Goal: Transaction & Acquisition: Purchase product/service

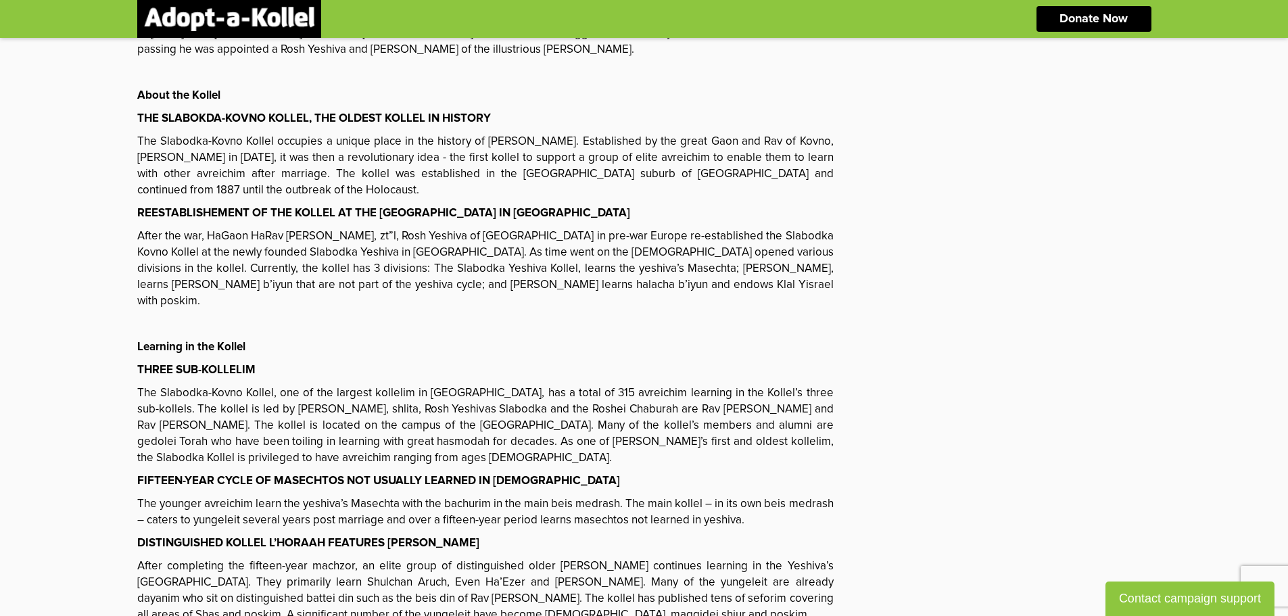
scroll to position [818, 0]
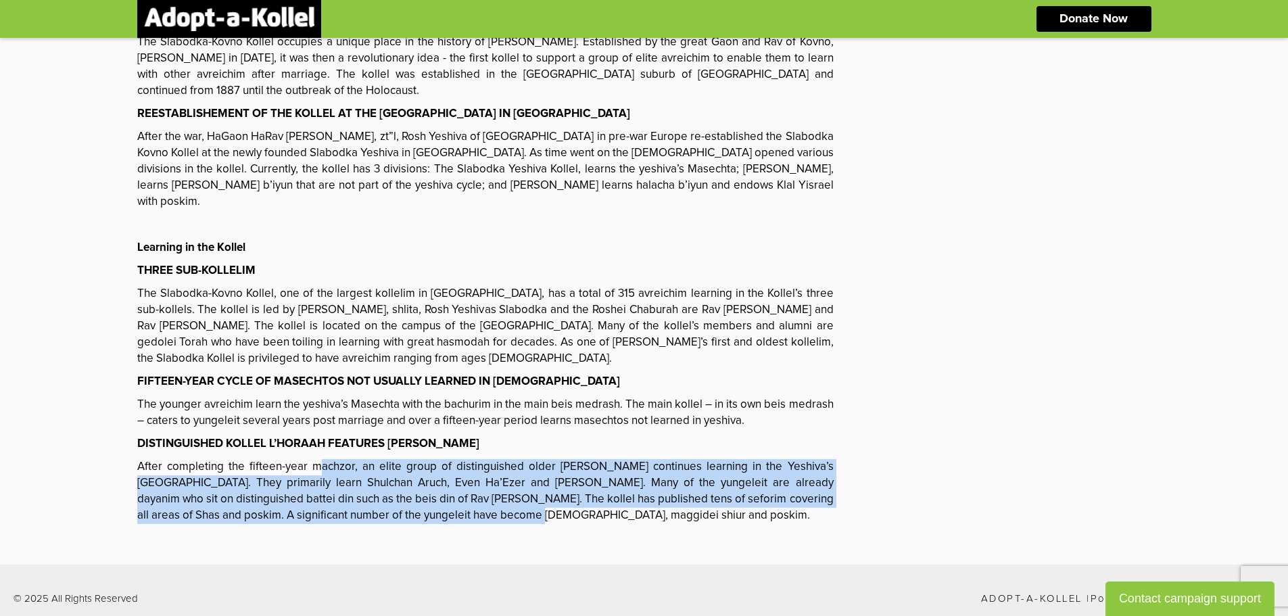
drag, startPoint x: 310, startPoint y: 440, endPoint x: 460, endPoint y: 495, distance: 159.8
click at [460, 495] on div "The Rosh Yeshiva A GADOL OF WORLD CLASS STATURE [PERSON_NAME], [PERSON_NAME], o…" at bounding box center [485, 91] width 696 height 865
click at [460, 488] on p "After completing the fifteen-year machzor, an elite group of distinguished olde…" at bounding box center [485, 491] width 696 height 65
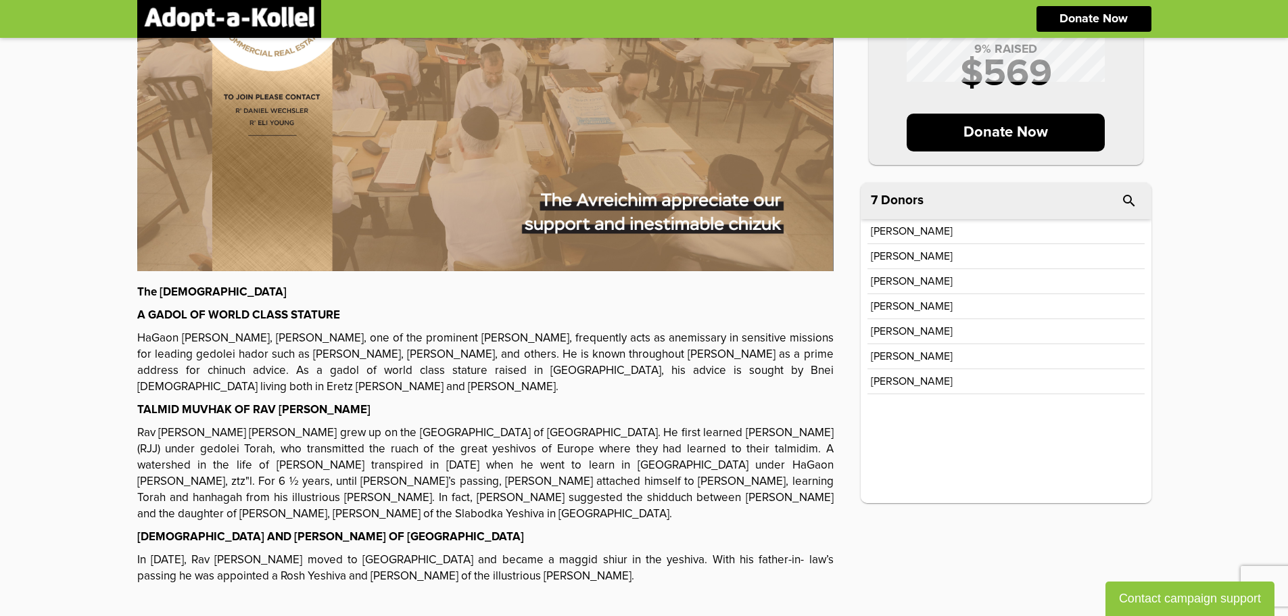
scroll to position [203, 0]
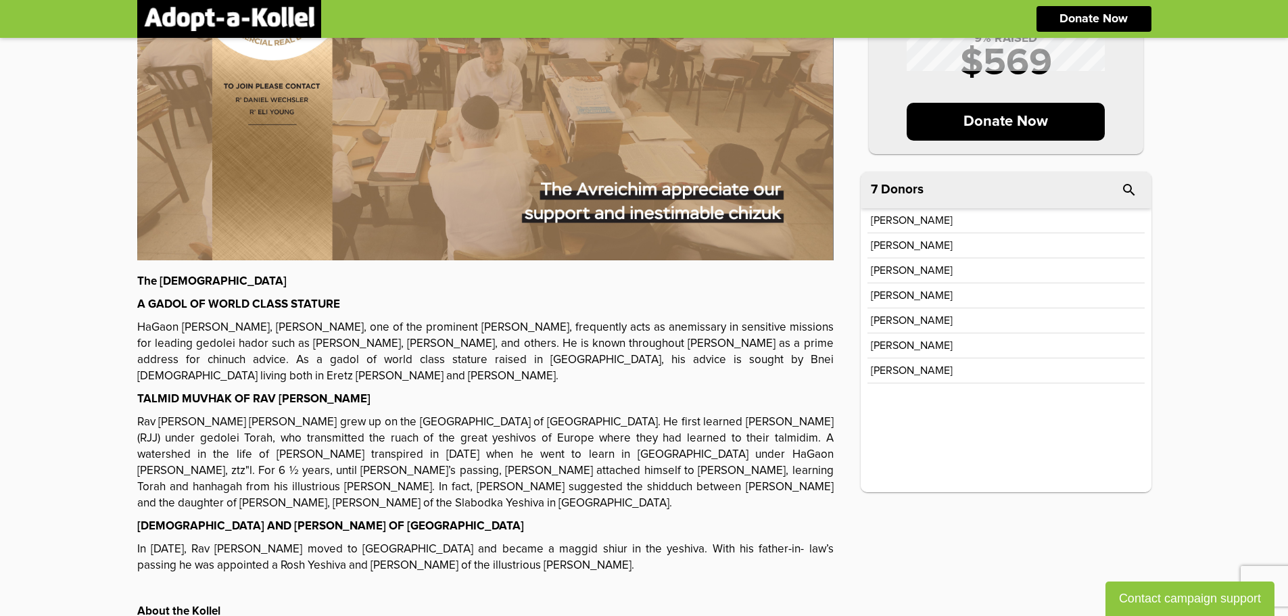
click at [905, 367] on p "[PERSON_NAME]" at bounding box center [912, 370] width 82 height 11
click at [918, 275] on p "[PERSON_NAME]" at bounding box center [912, 270] width 82 height 11
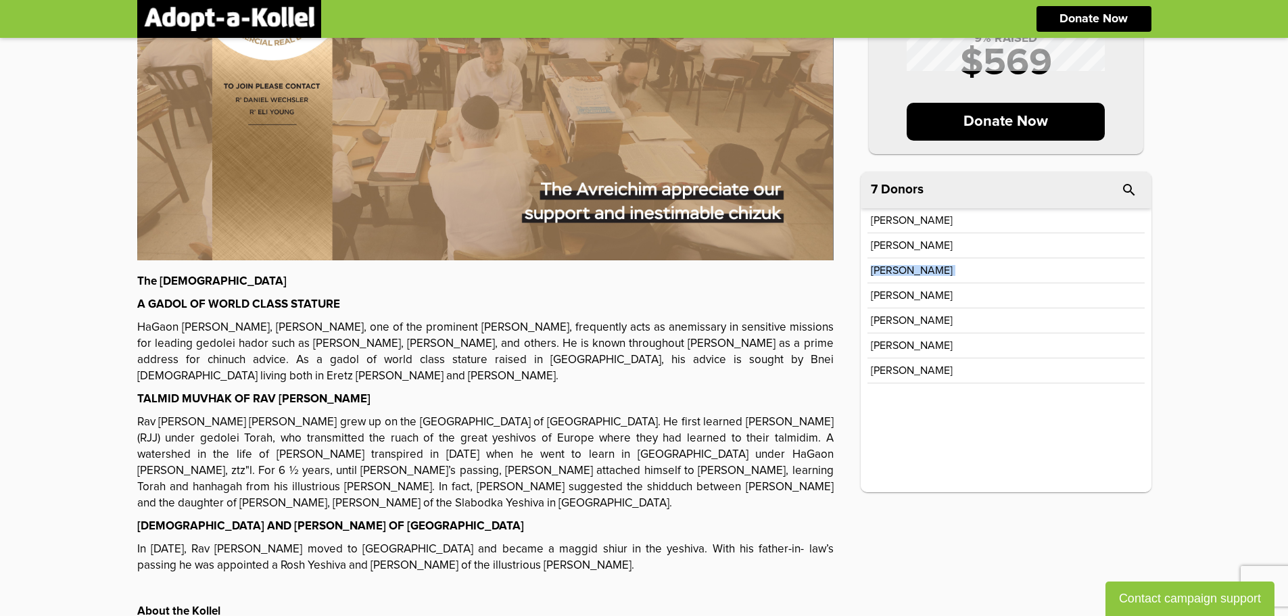
click at [918, 275] on p "[PERSON_NAME]" at bounding box center [912, 270] width 82 height 11
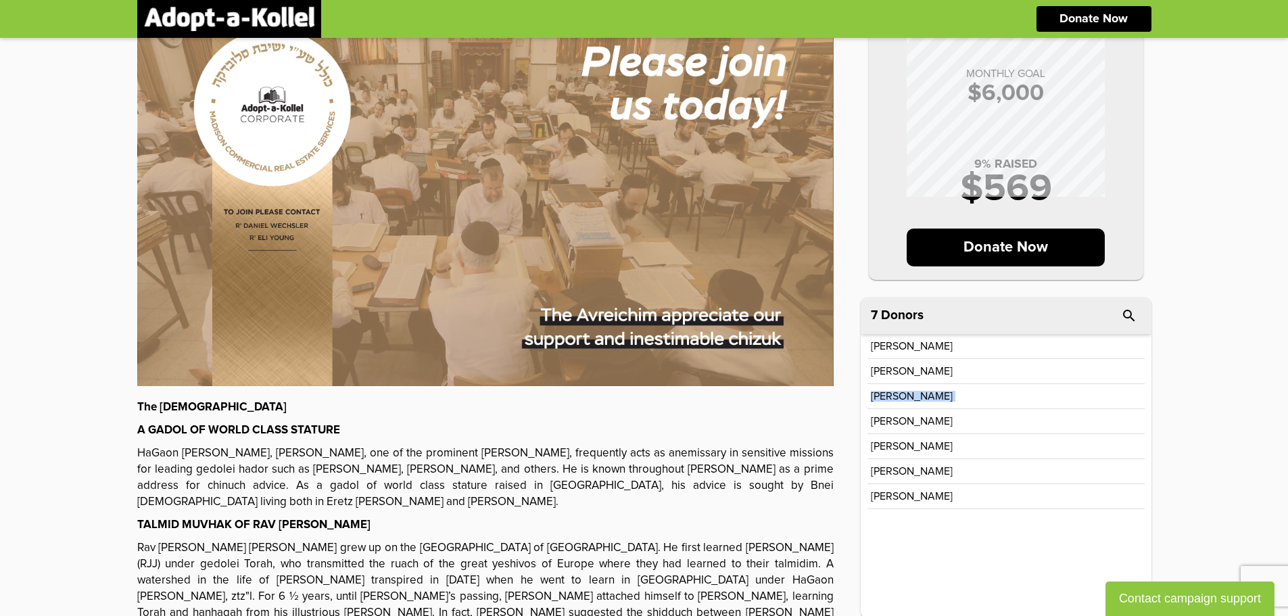
scroll to position [0, 0]
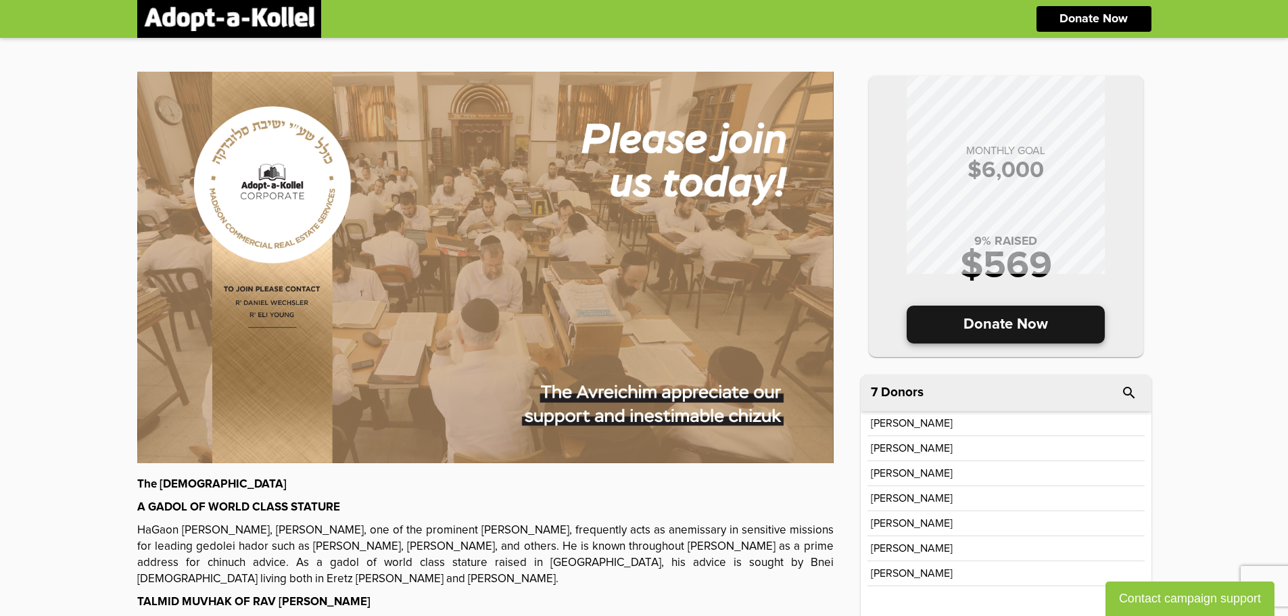
click at [991, 329] on p "Donate Now" at bounding box center [1006, 325] width 198 height 38
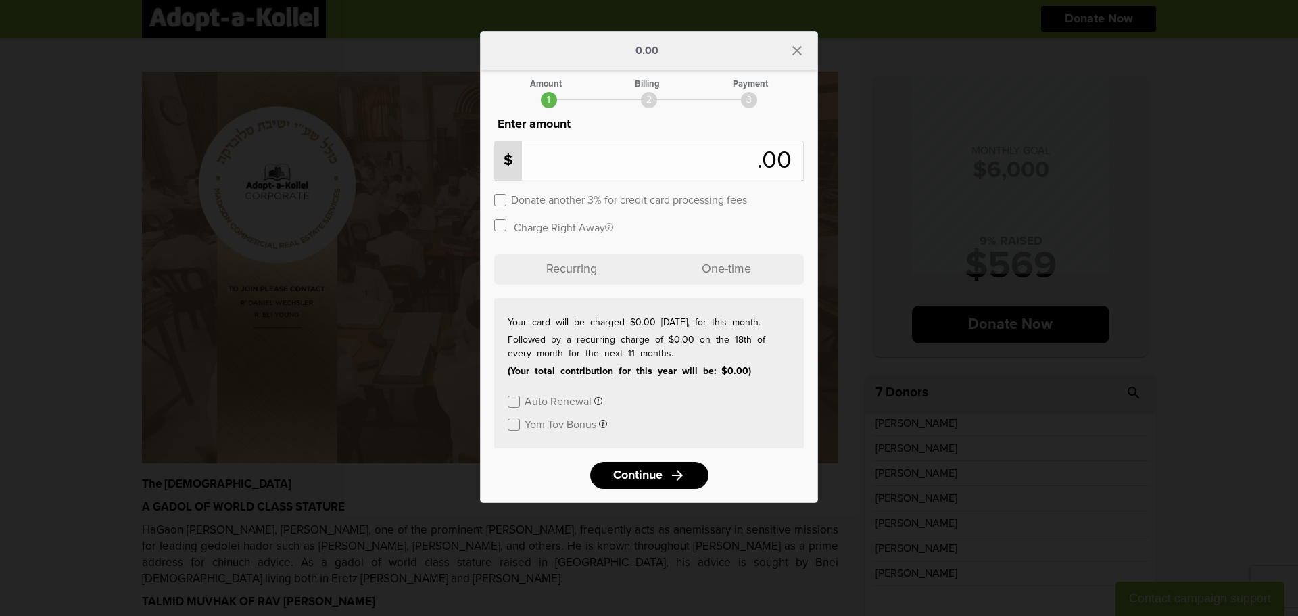
click at [732, 149] on input "number" at bounding box center [629, 161] width 258 height 30
type input "*"
click at [793, 49] on icon "close" at bounding box center [797, 51] width 16 height 16
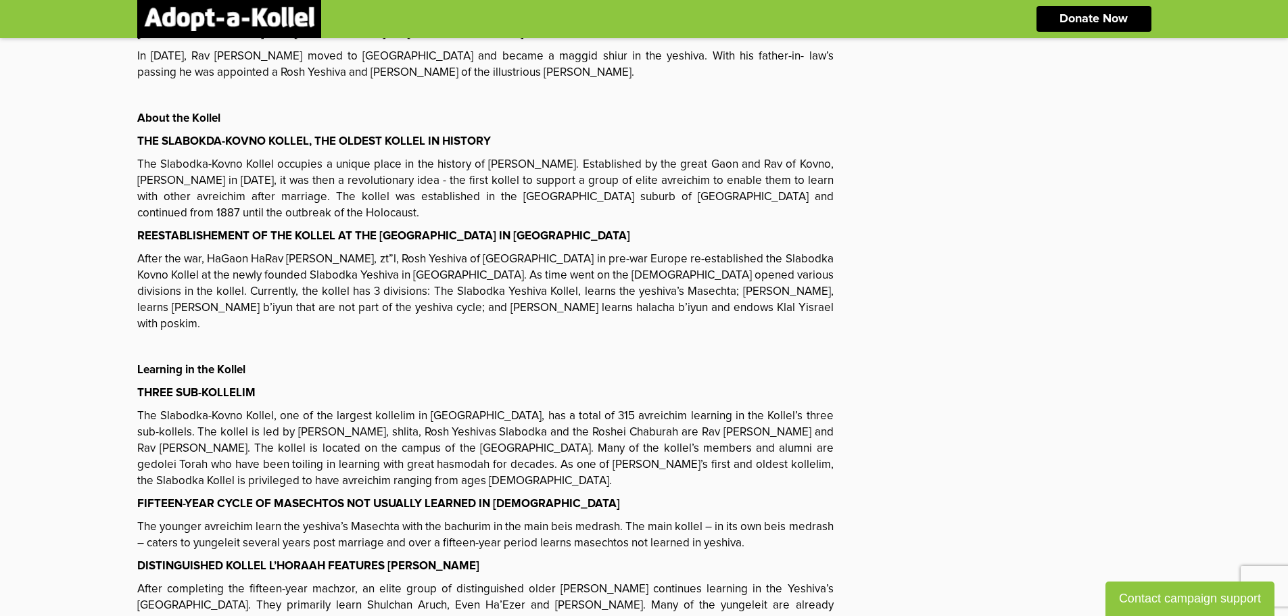
scroll to position [818, 0]
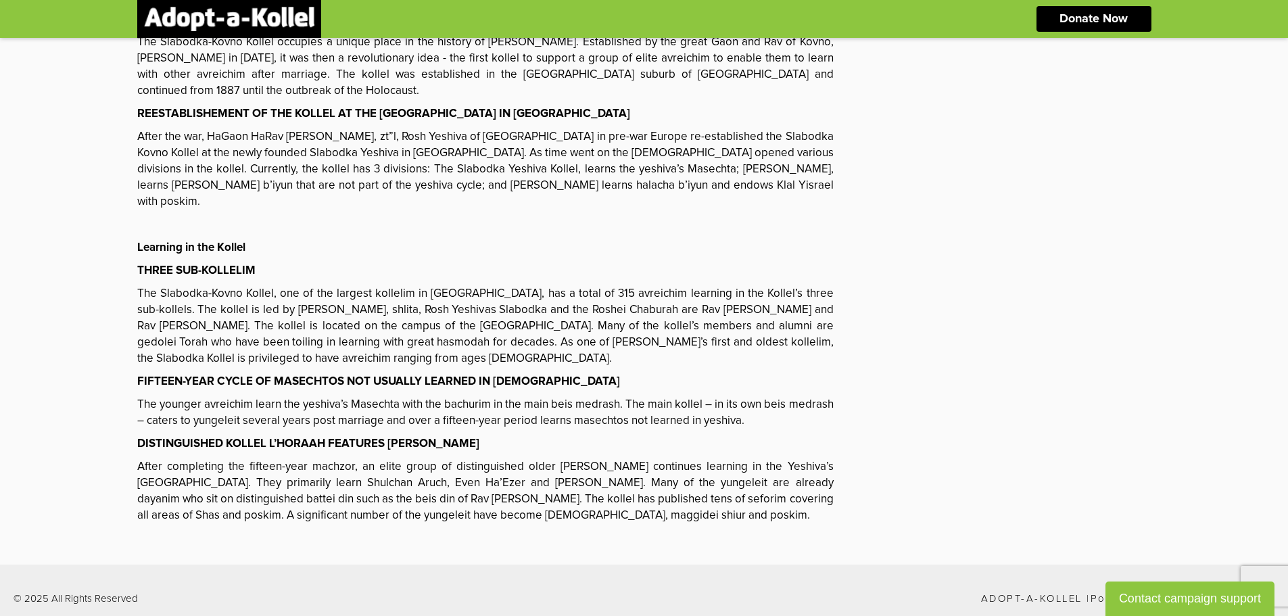
drag, startPoint x: 1230, startPoint y: 591, endPoint x: 995, endPoint y: 592, distance: 234.6
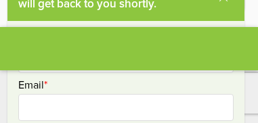
scroll to position [851, 0]
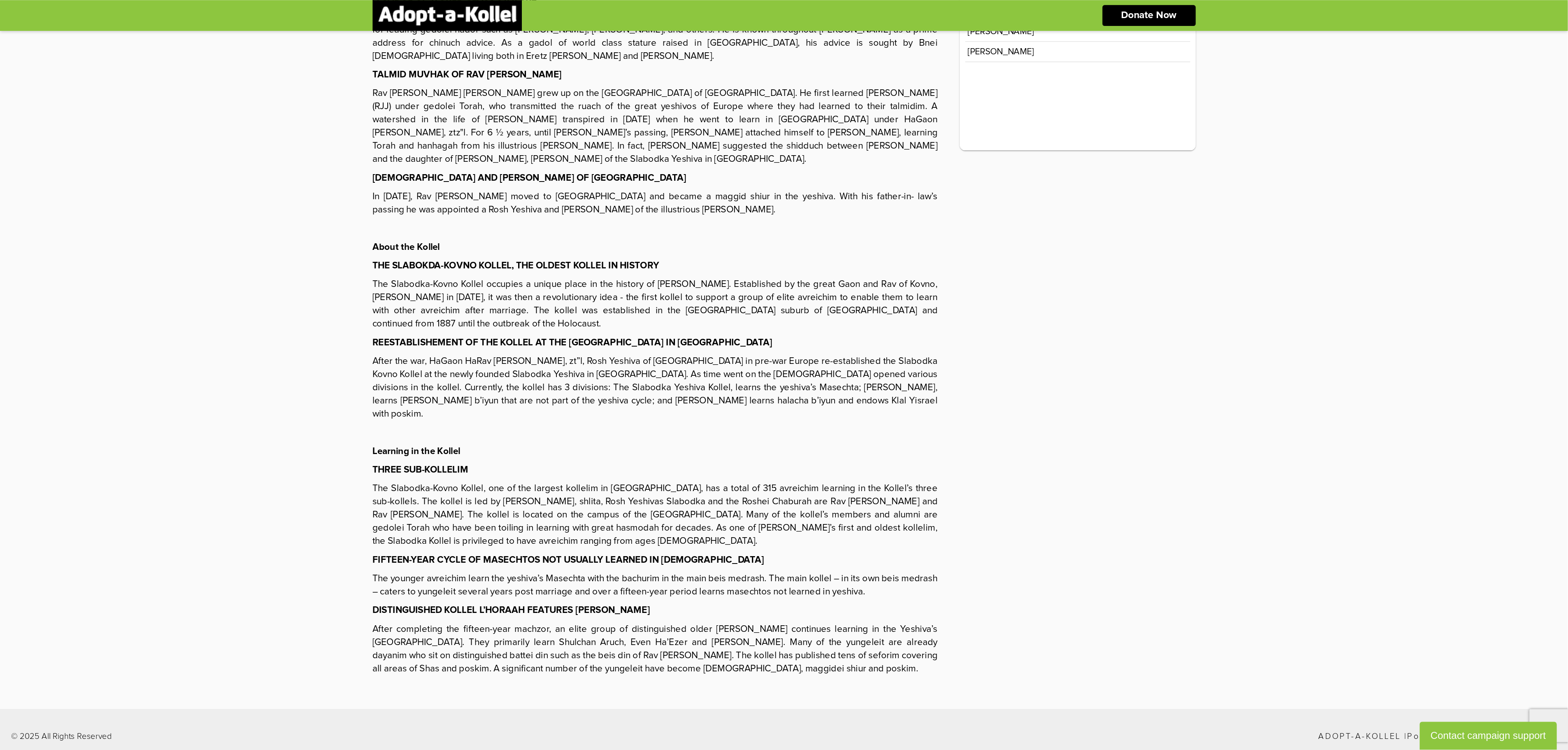
scroll to position [124, 0]
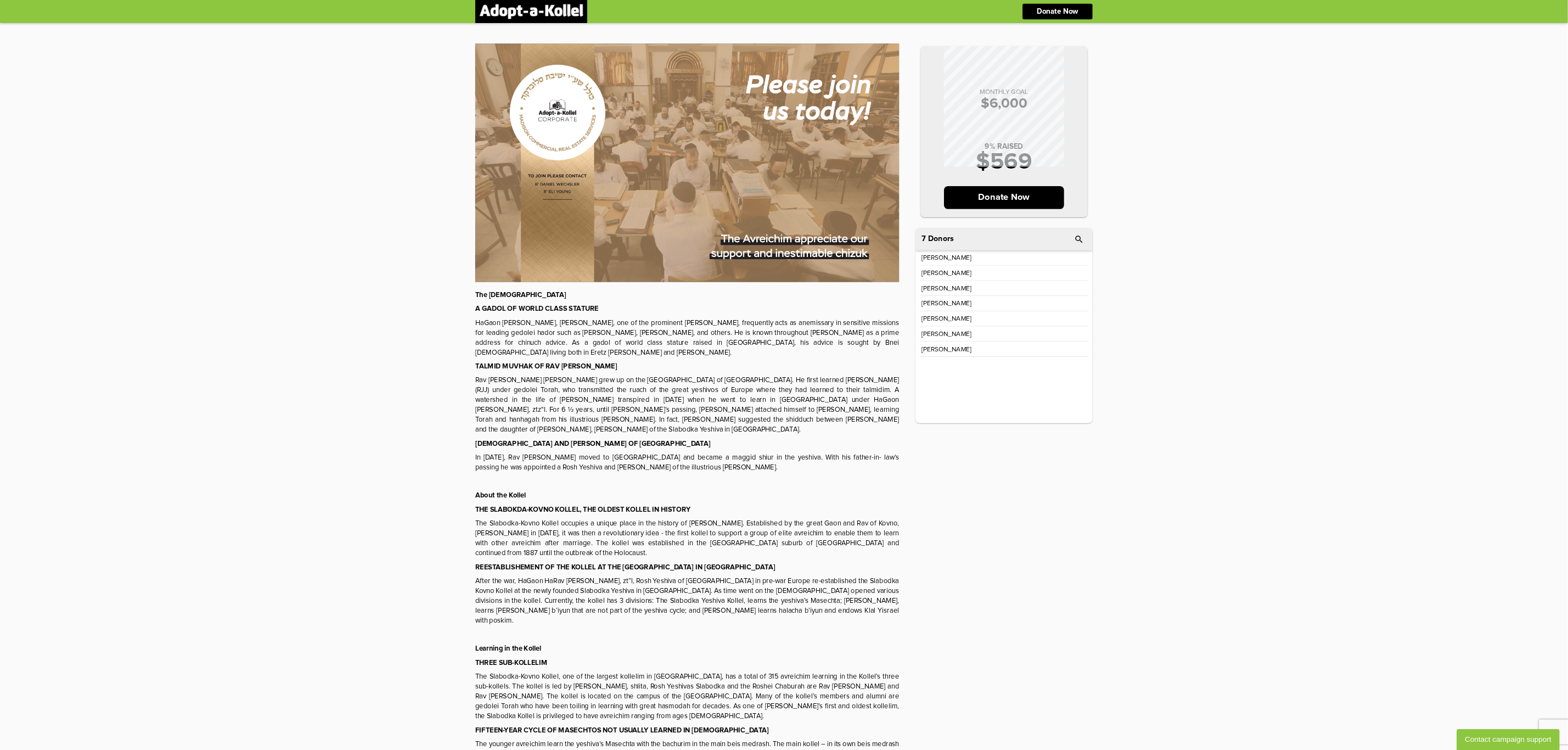
scroll to position [165, 0]
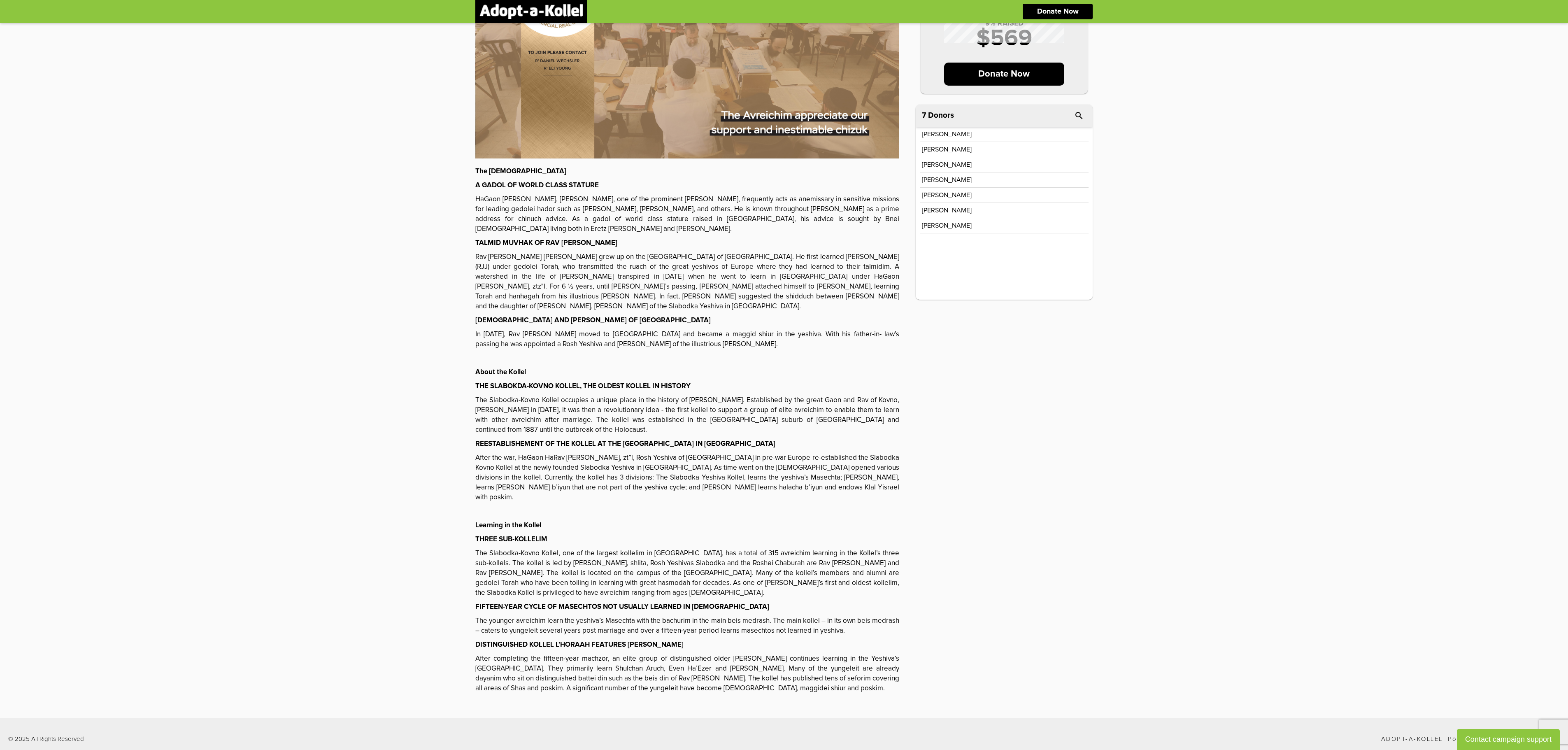
click at [1515, 724] on div "© 2025 All Rights Reserved Adopt-a-Kollel | Powered by ClickandMarket" at bounding box center [784, 739] width 1568 height 41
copy link "ClickandMarket"
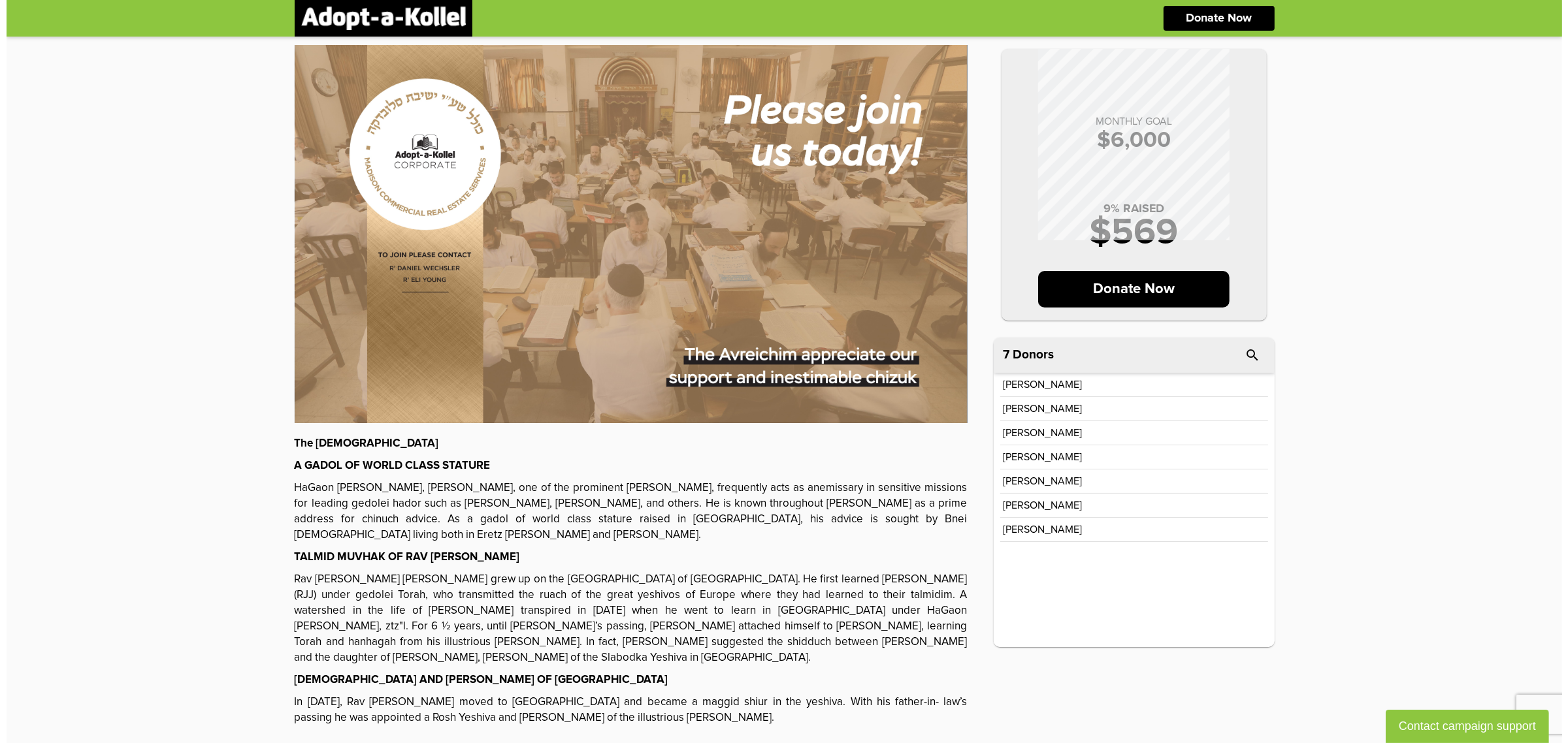
scroll to position [0, 0]
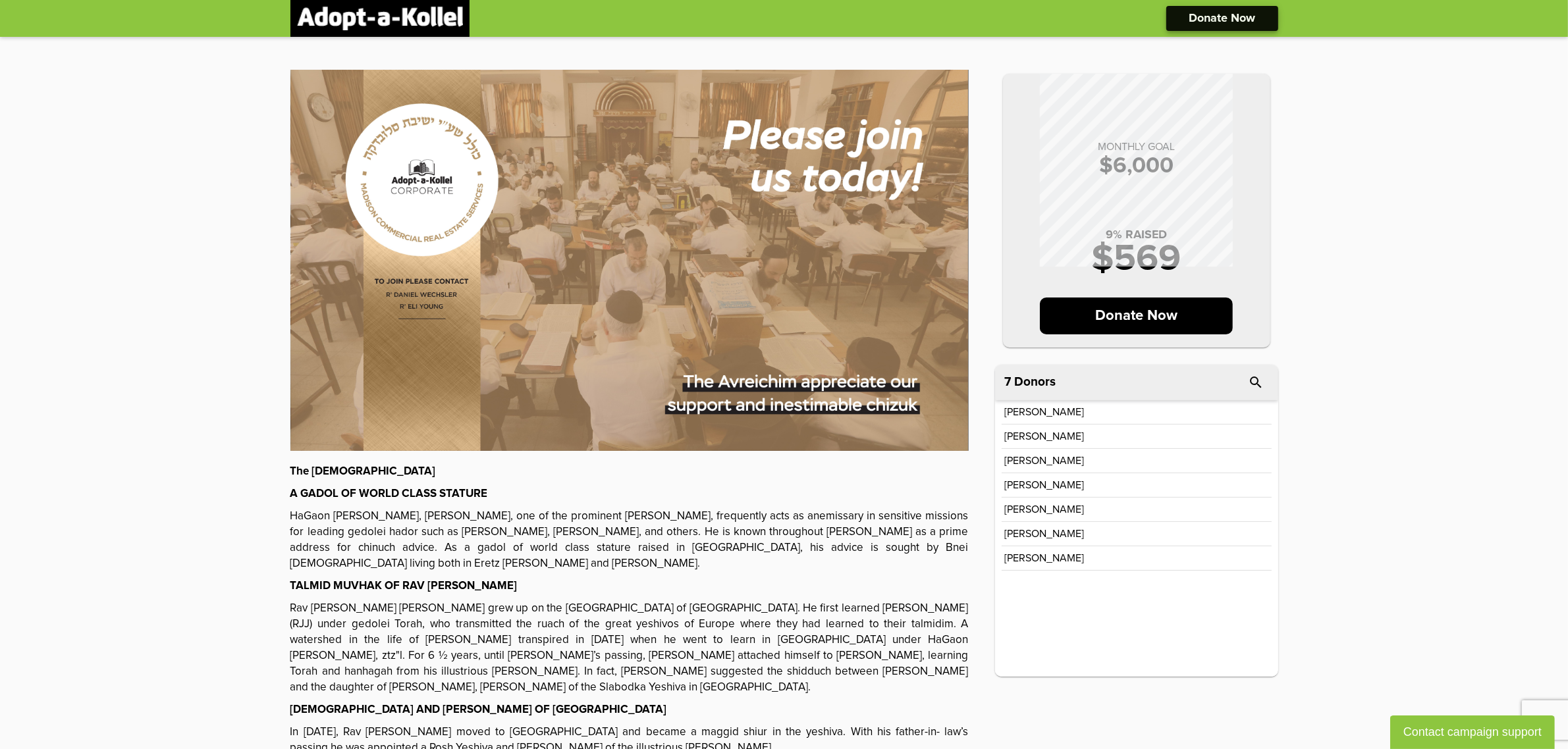
click at [1222, 17] on p "Donate Now" at bounding box center [1221, 19] width 66 height 12
